Goal: Information Seeking & Learning: Learn about a topic

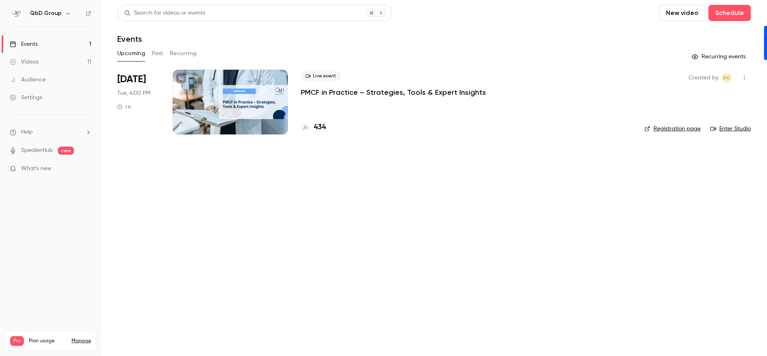
click at [744, 76] on icon "button" at bounding box center [744, 78] width 6 height 6
click at [312, 87] on div at bounding box center [383, 178] width 767 height 356
click at [312, 90] on p "PMCF in Practice – Strategies, Tools & Expert Insights" at bounding box center [393, 92] width 185 height 10
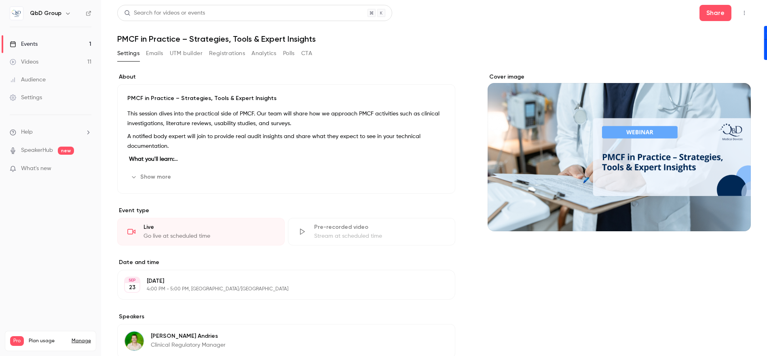
click at [741, 12] on icon "button" at bounding box center [744, 13] width 6 height 6
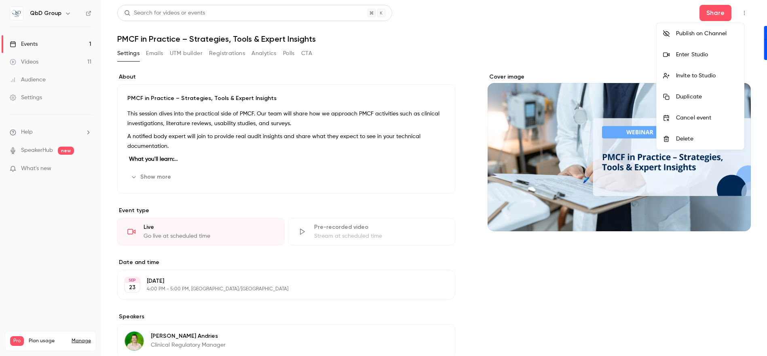
click at [698, 52] on div "Enter Studio" at bounding box center [706, 55] width 61 height 8
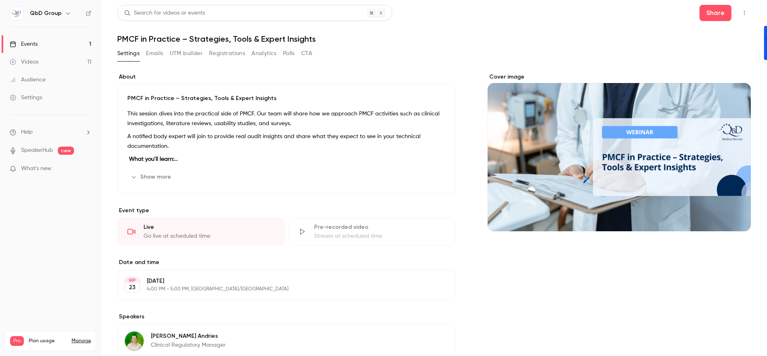
click at [54, 162] on ul "Help SpeakerHub new What's new" at bounding box center [50, 151] width 101 height 72
click at [45, 170] on span "What's new" at bounding box center [36, 168] width 30 height 8
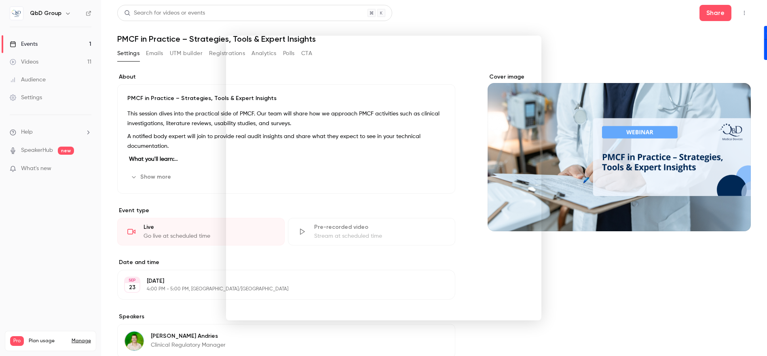
click at [0, 0] on noticeable-lightbox at bounding box center [0, 0] width 0 height 0
